Goal: Task Accomplishment & Management: Manage account settings

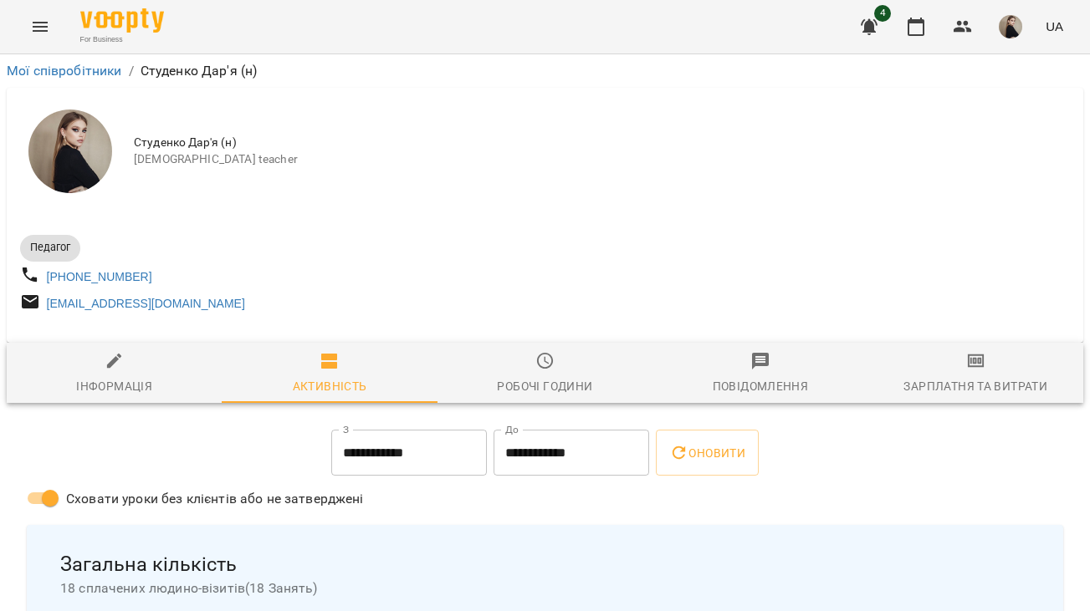
click at [37, 38] on button "Menu" at bounding box center [40, 27] width 40 height 40
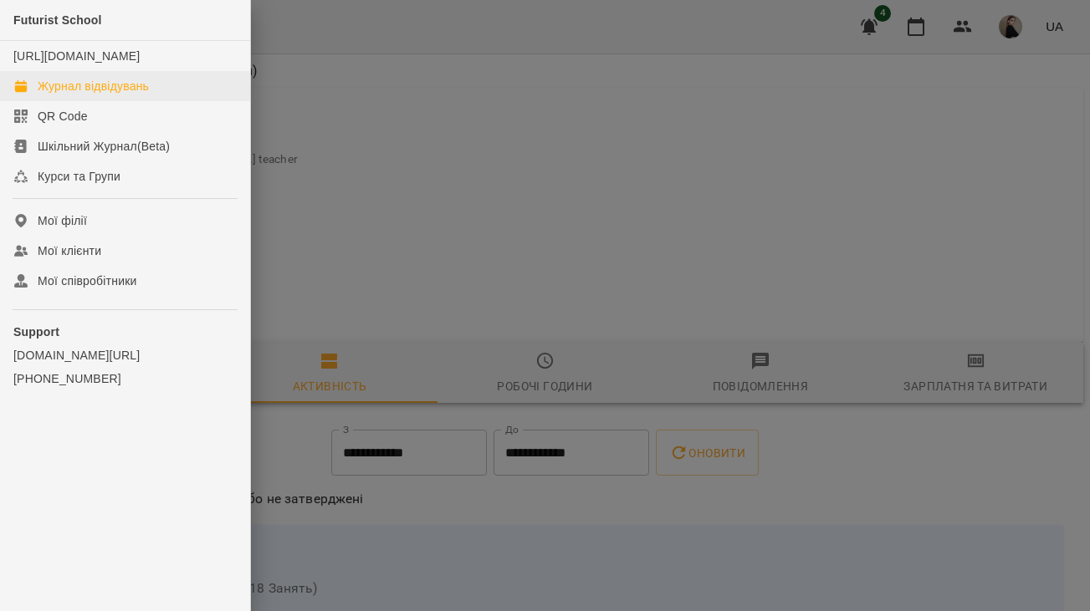
click at [73, 95] on div "Журнал відвідувань" at bounding box center [93, 86] width 111 height 17
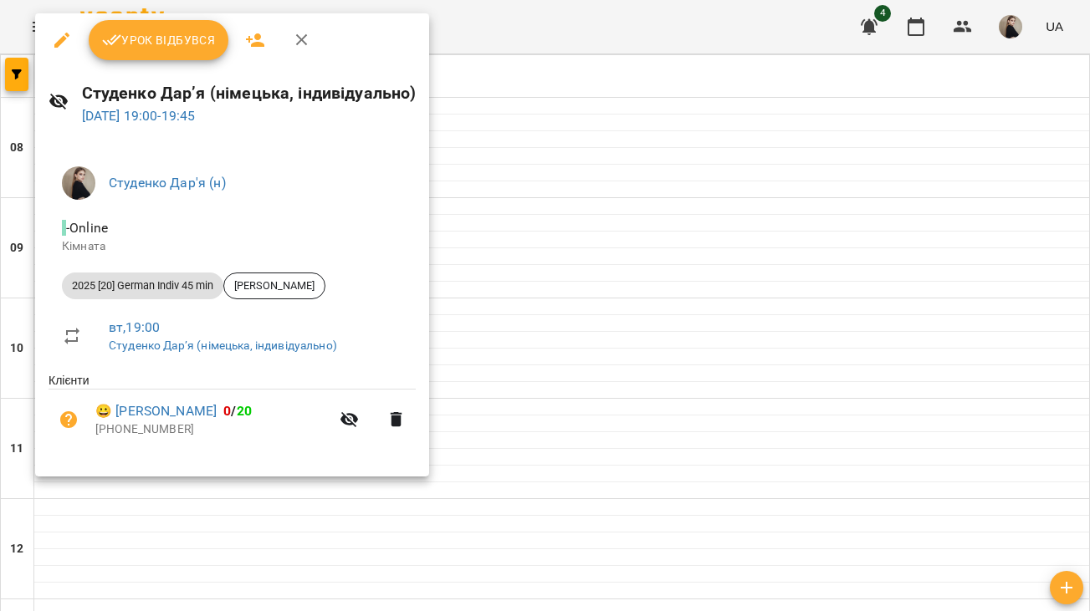
click at [616, 187] on div at bounding box center [545, 305] width 1090 height 611
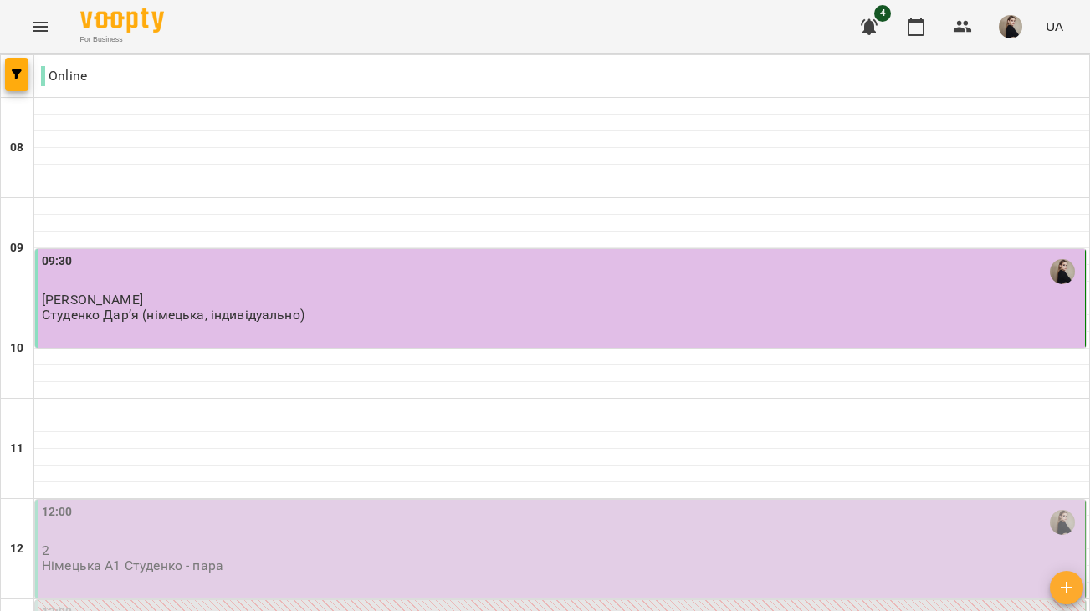
scroll to position [349, 0]
click at [279, 504] on div "12:00" at bounding box center [562, 523] width 1040 height 38
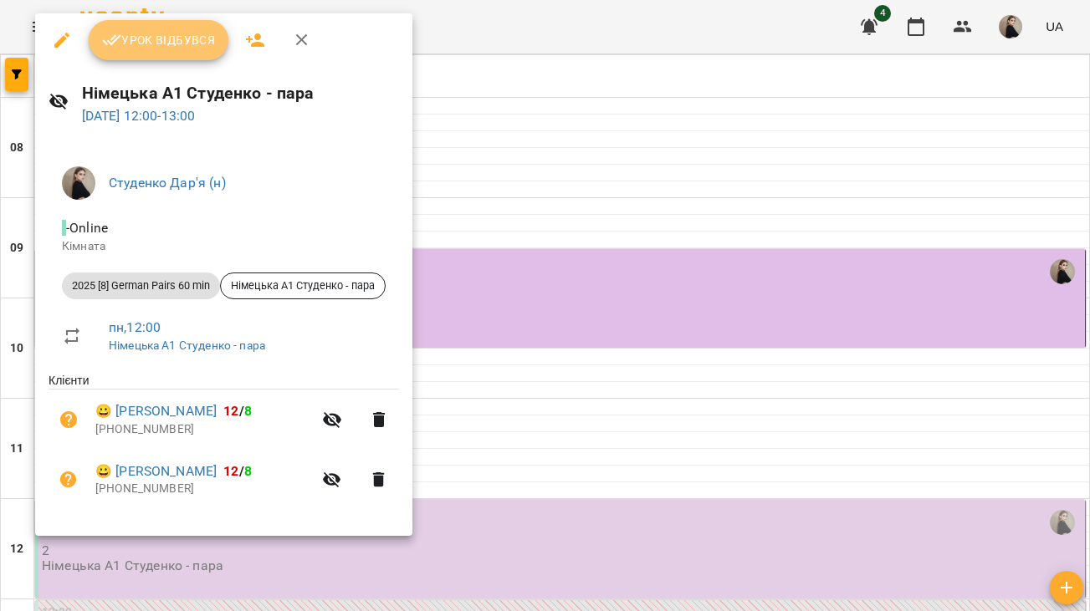
click at [169, 52] on button "Урок відбувся" at bounding box center [159, 40] width 141 height 40
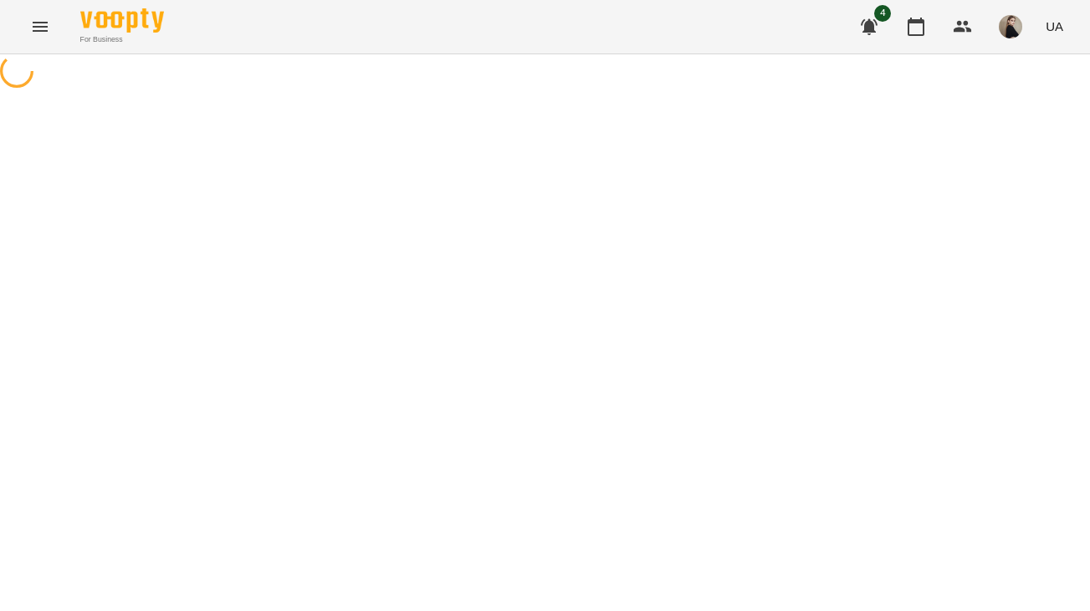
click at [237, 3] on div "For Business 4 UA" at bounding box center [545, 27] width 1090 height 54
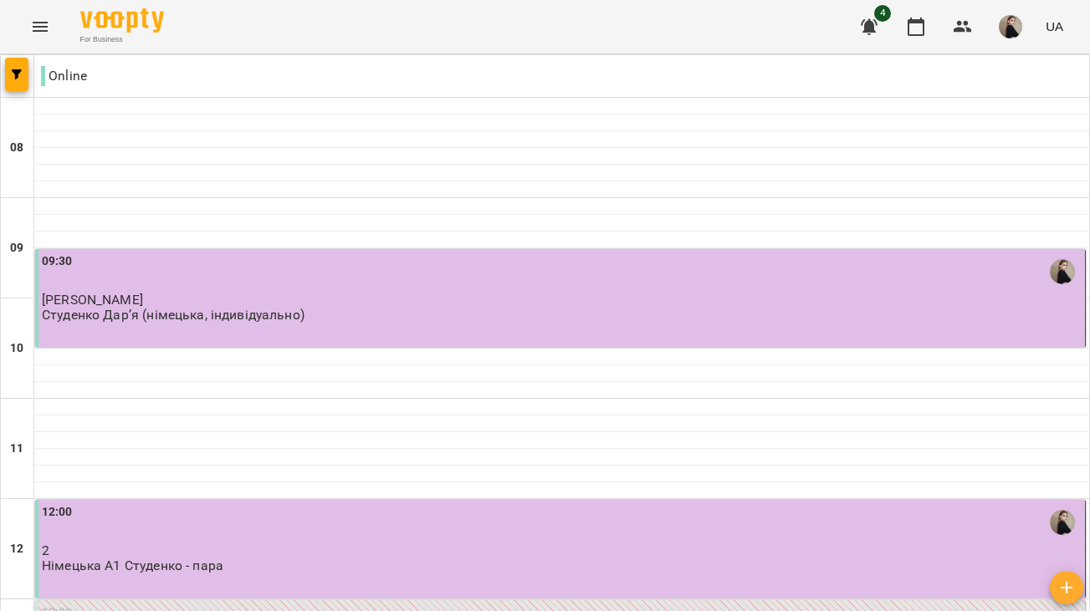
scroll to position [1102, 0]
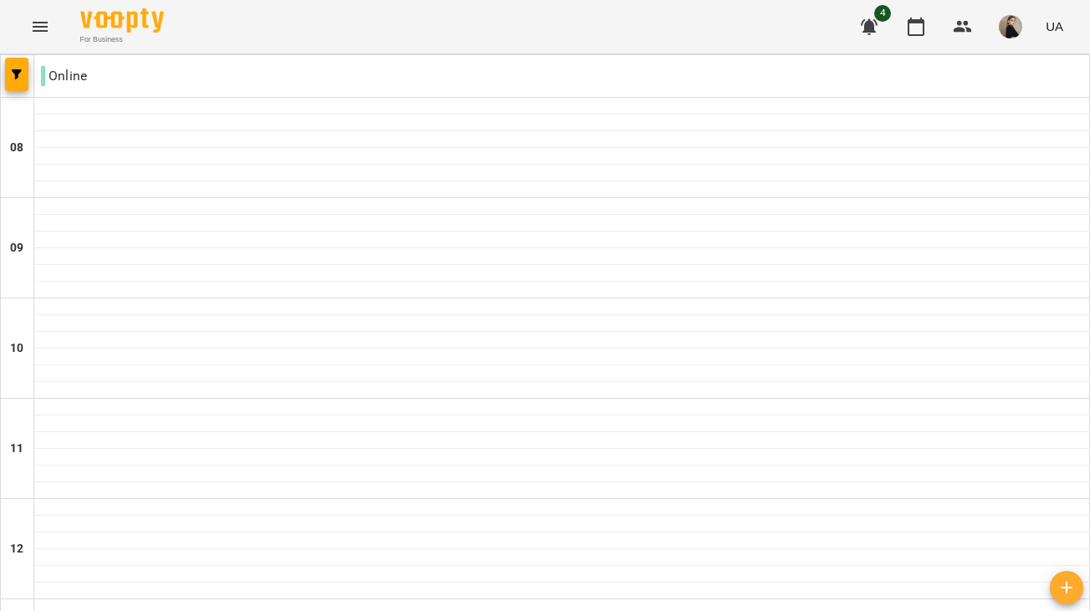
scroll to position [0, 0]
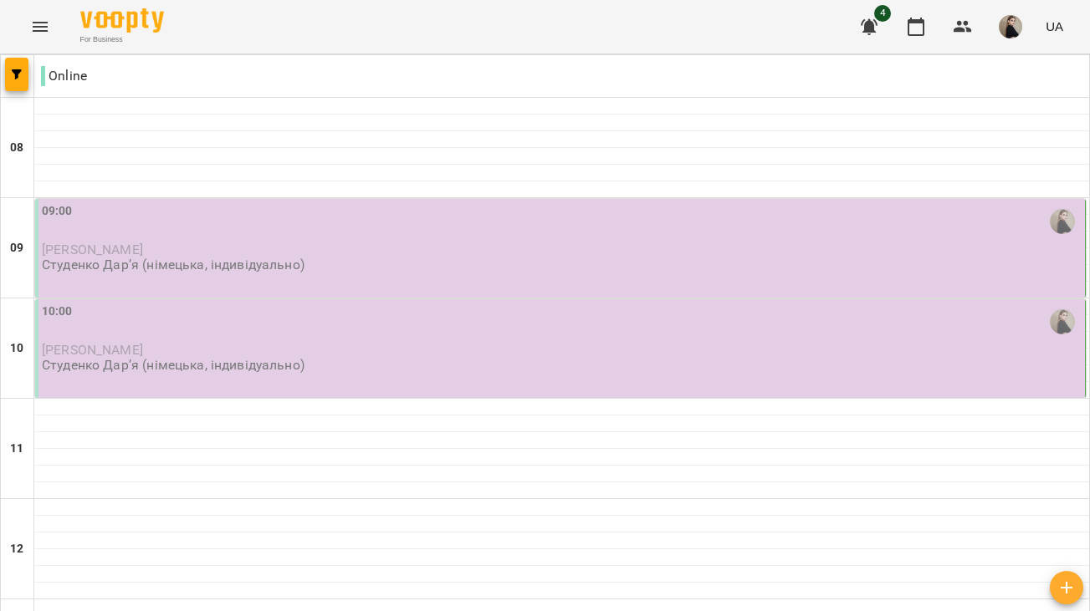
scroll to position [1102, 0]
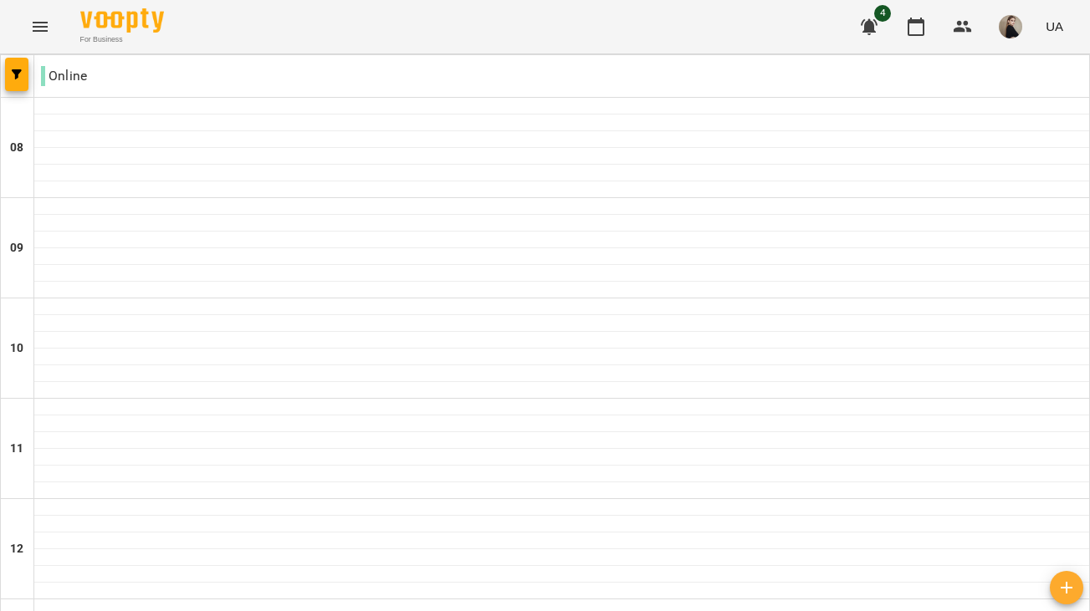
scroll to position [1103, 0]
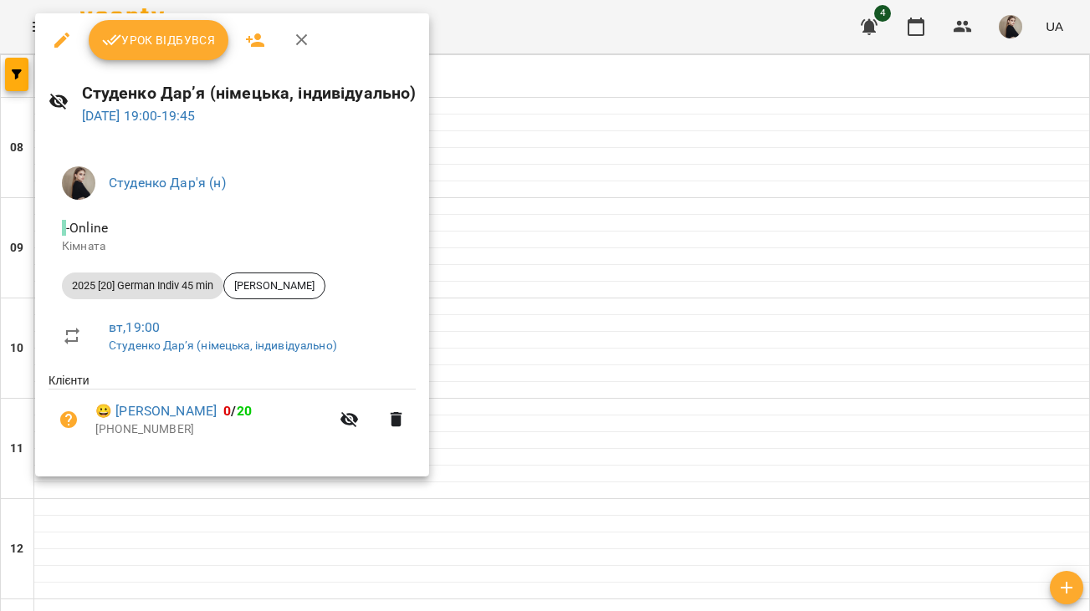
click at [302, 50] on button "button" at bounding box center [302, 40] width 40 height 40
